Goal: Task Accomplishment & Management: Complete application form

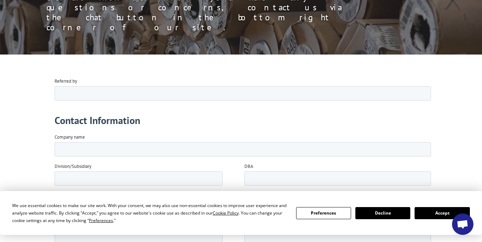
scroll to position [145, 0]
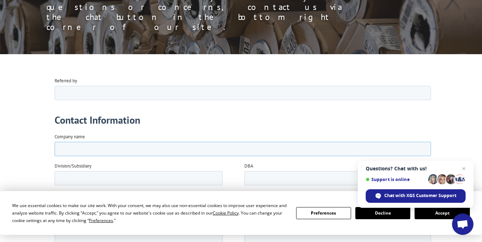
click at [97, 150] on input "Company name" at bounding box center [243, 149] width 376 height 14
click at [60, 148] on input "Indy Floor Source" at bounding box center [243, 149] width 376 height 14
click at [201, 148] on input "Pristine Carpet and Floors, llc dba Indy Floor Source" at bounding box center [243, 149] width 376 height 14
type input "Pristine Carpet and Floors, llc"
type input "Indy Floor Source"
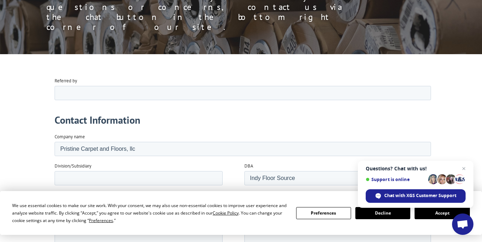
type input "[PERSON_NAME]"
type input "owner"
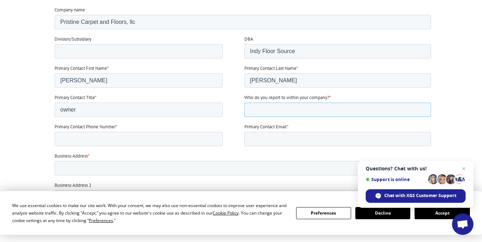
scroll to position [273, 0]
type input "nobody"
type input "3172815142"
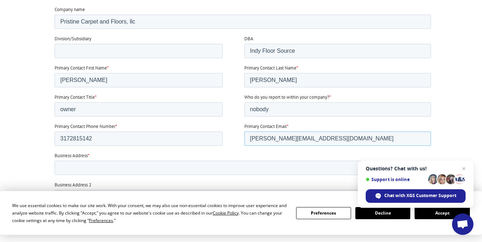
type input "[PERSON_NAME][EMAIL_ADDRESS][DOMAIN_NAME]"
type input "[STREET_ADDRESS]"
type input "Carmel"
select select "[US_STATE]"
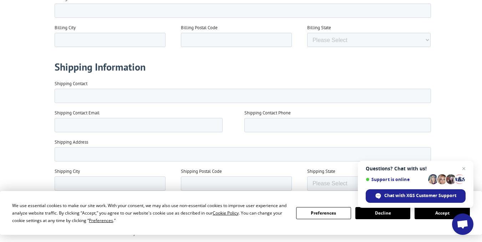
scroll to position [603, 0]
type input "46032"
click at [463, 168] on span "Close chat" at bounding box center [463, 168] width 9 height 9
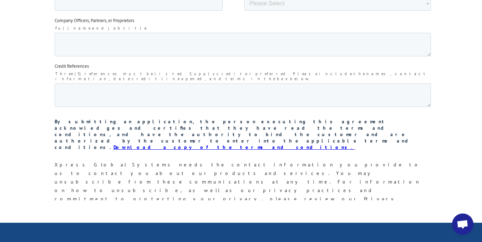
scroll to position [1195, 0]
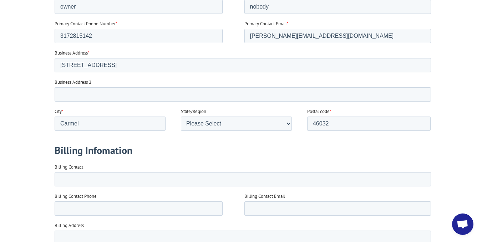
scroll to position [360, 0]
